Goal: Transaction & Acquisition: Download file/media

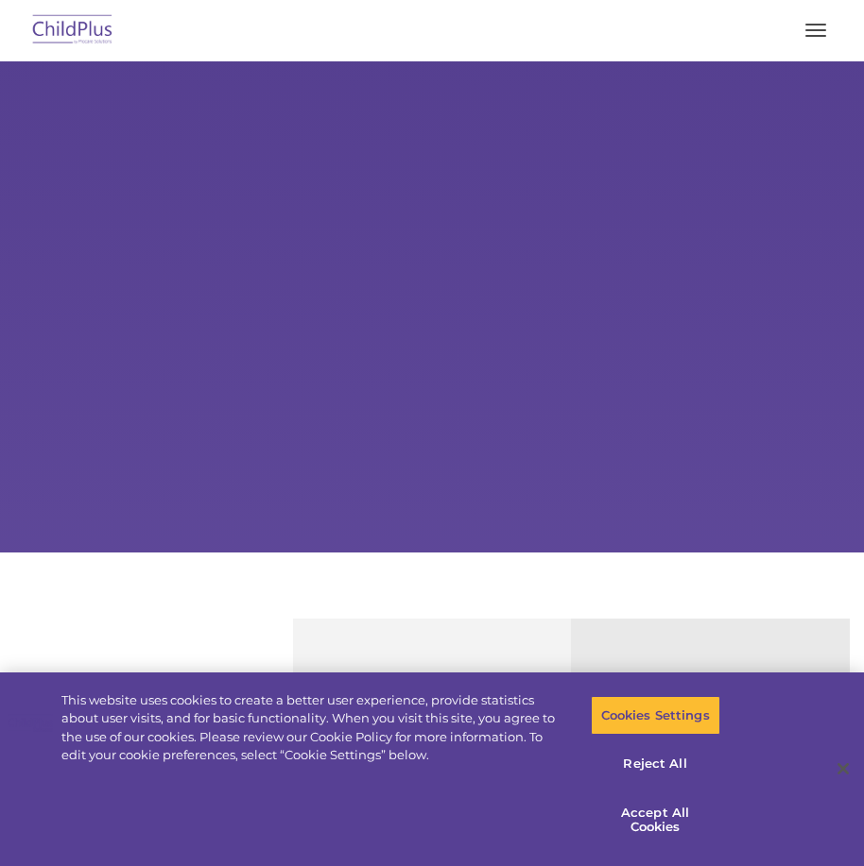
select select "MEDIUM"
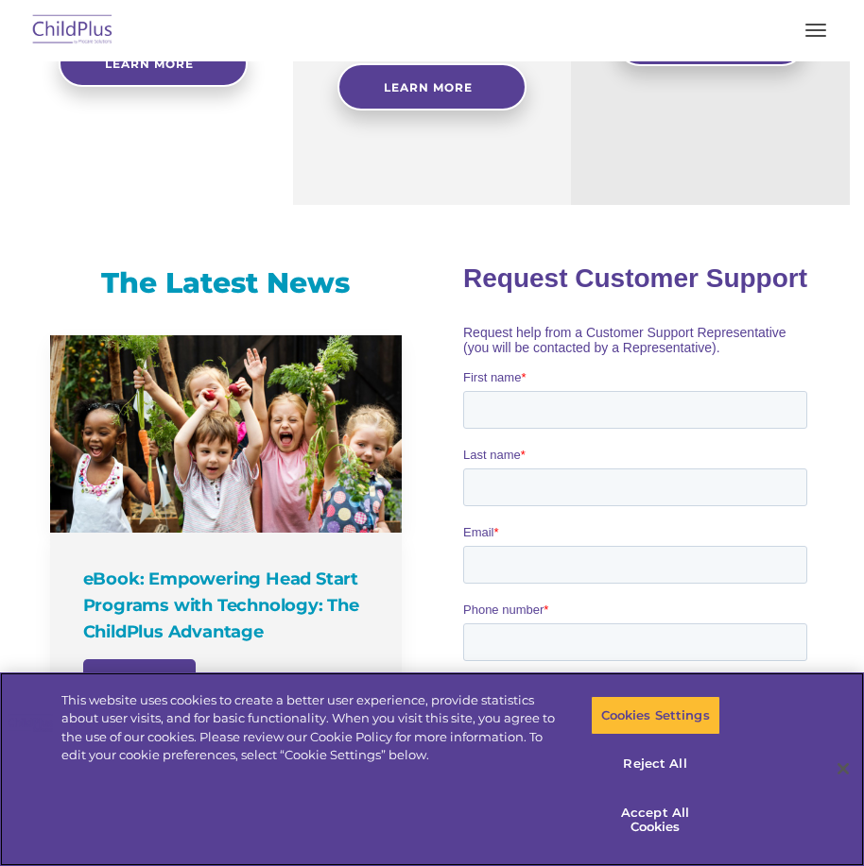
scroll to position [501, 0]
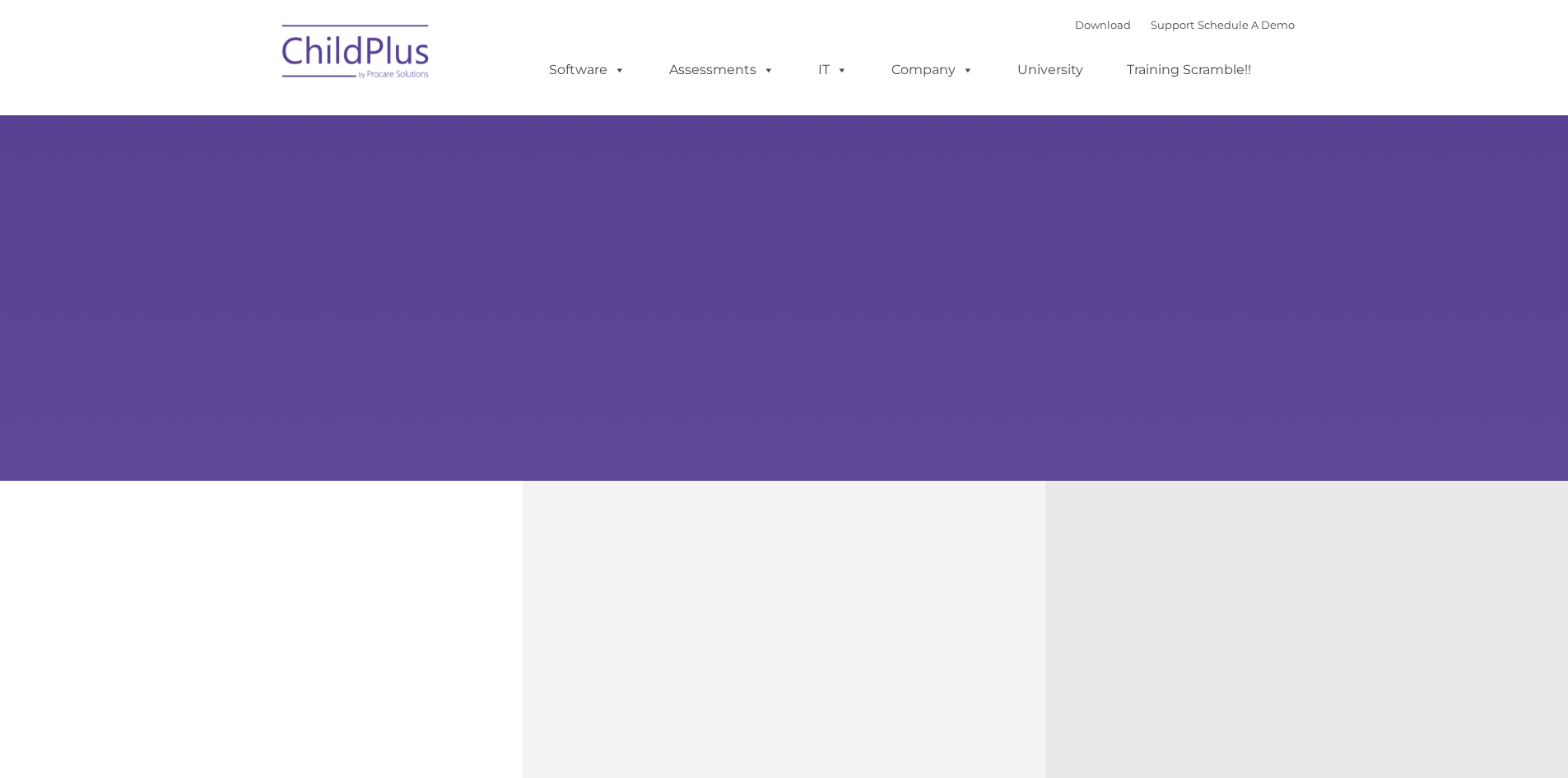
type input ""
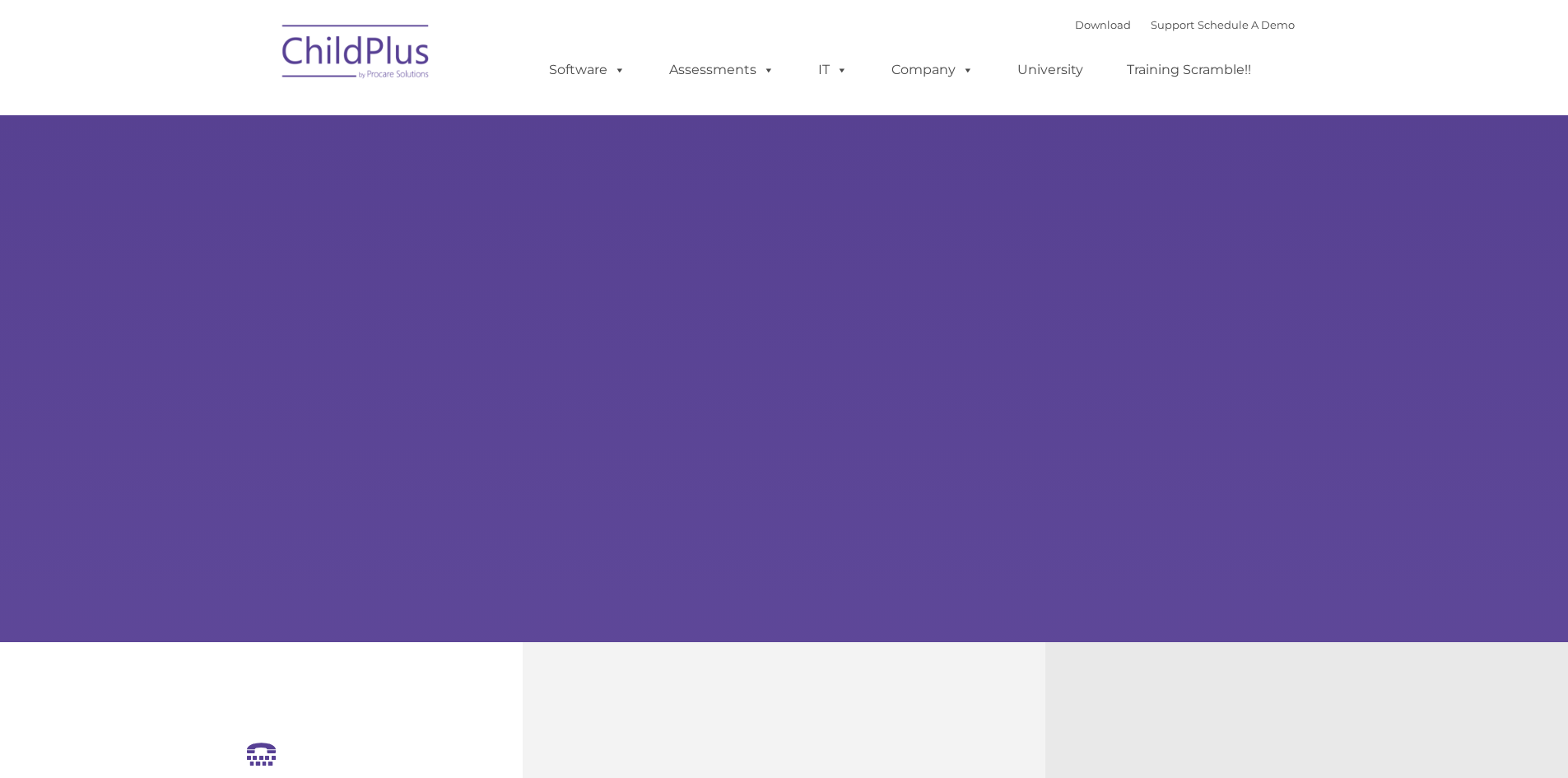
select select "MEDIUM"
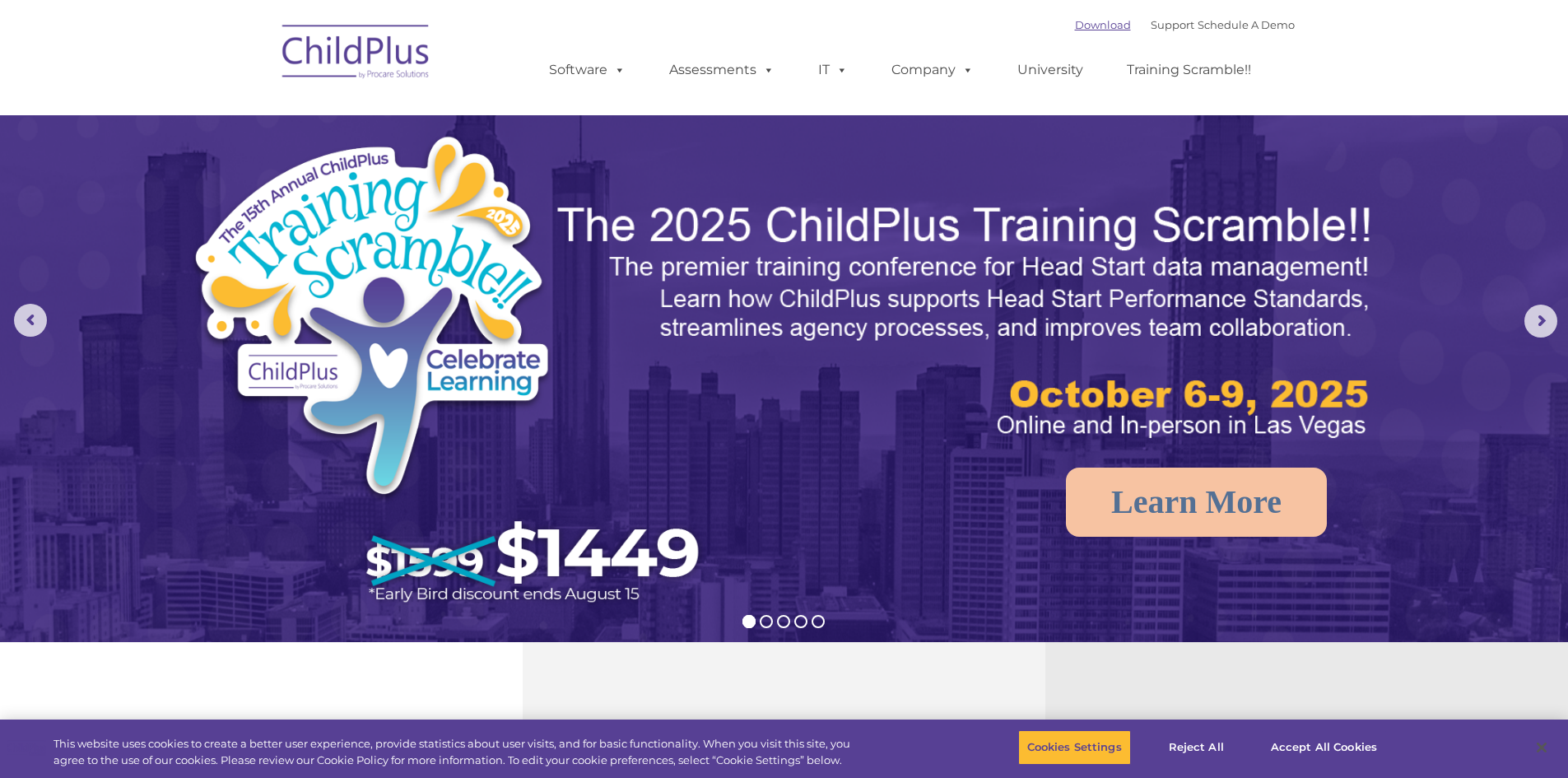
click at [752, 24] on link "Download" at bounding box center [1103, 24] width 56 height 13
